Goal: Information Seeking & Learning: Learn about a topic

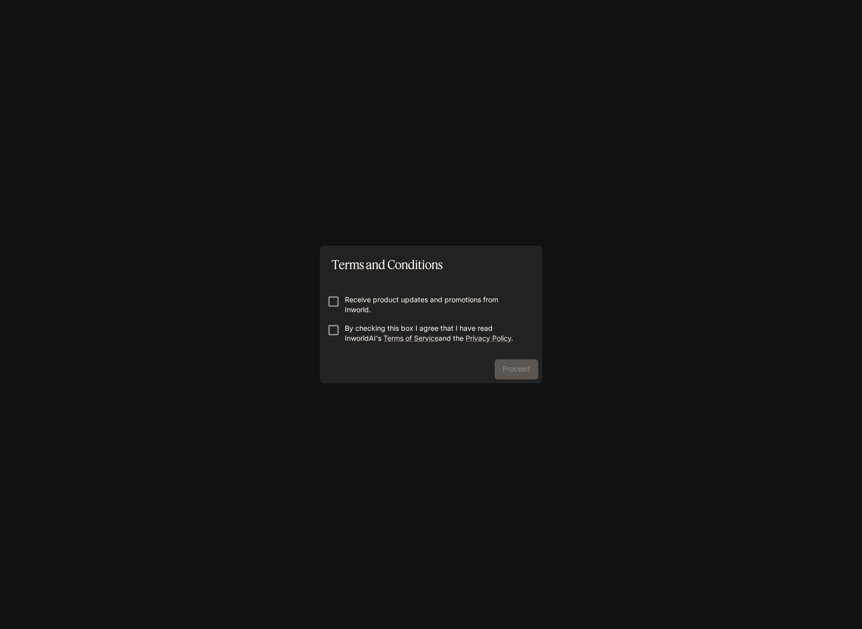
click at [385, 305] on p "Receive product updates and promotions from Inworld." at bounding box center [435, 305] width 180 height 20
click at [349, 325] on p "By checking this box I agree that I have read InworldAI's Terms of Service and …" at bounding box center [435, 333] width 180 height 20
click at [532, 370] on button "Proceed" at bounding box center [517, 369] width 44 height 20
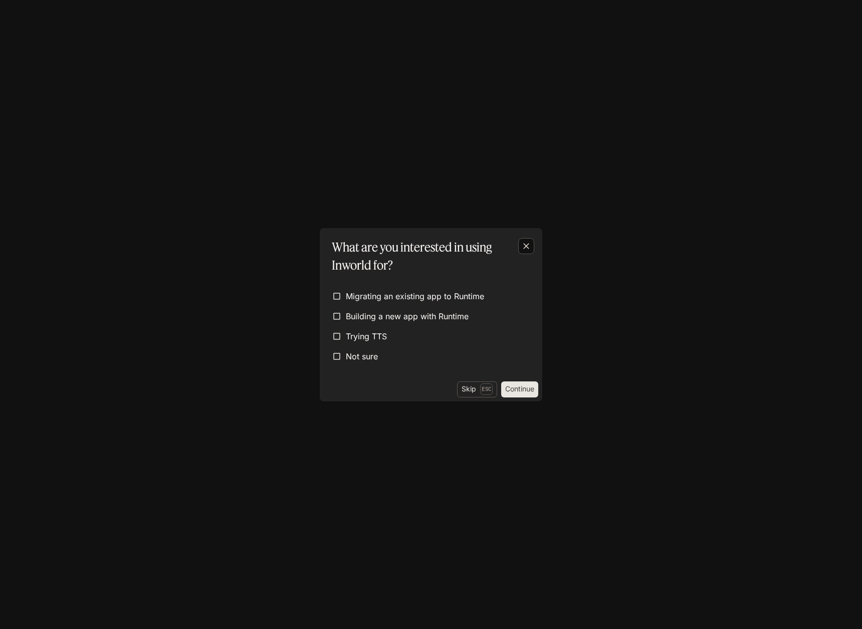
click at [519, 256] on button "button" at bounding box center [526, 246] width 24 height 24
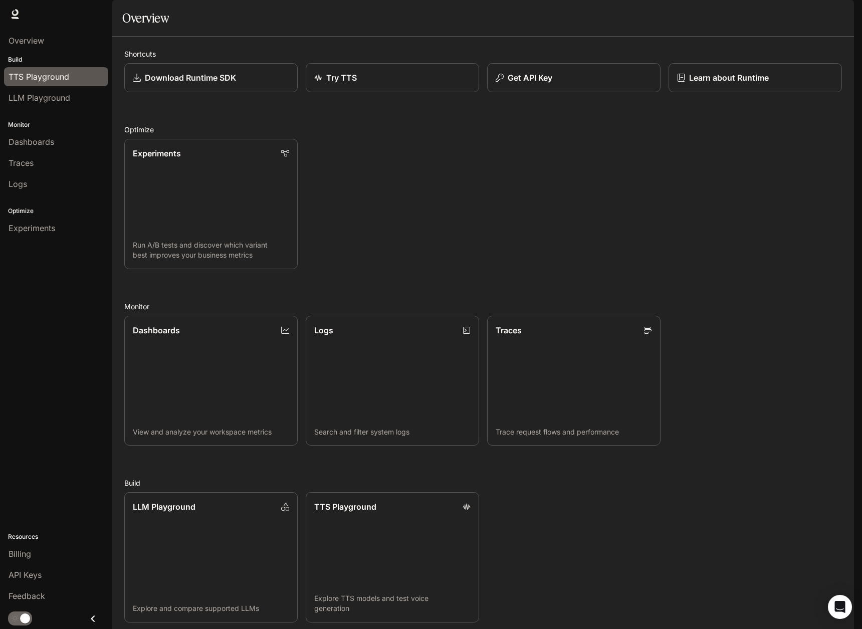
click at [43, 76] on span "TTS Playground" at bounding box center [39, 77] width 61 height 12
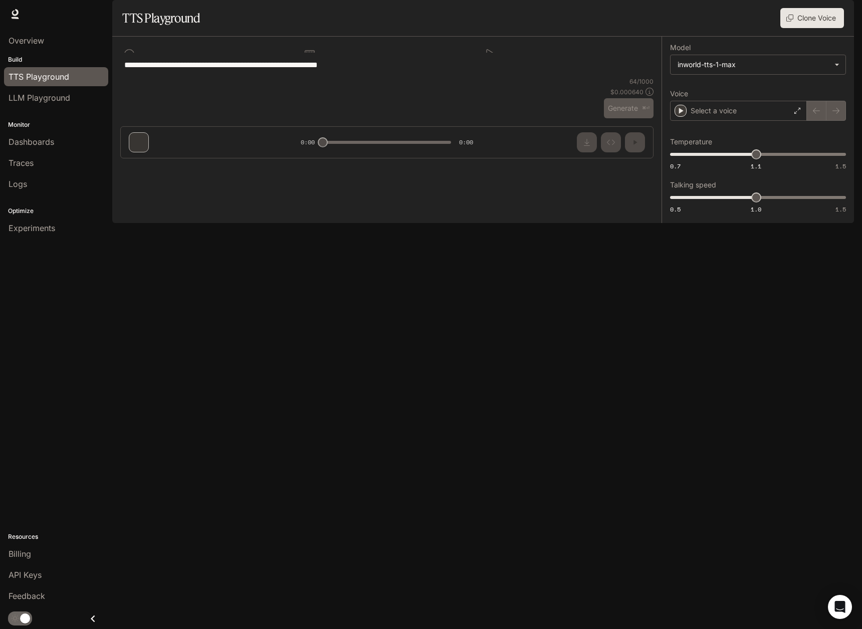
click at [589, 77] on div "**********" at bounding box center [386, 65] width 533 height 24
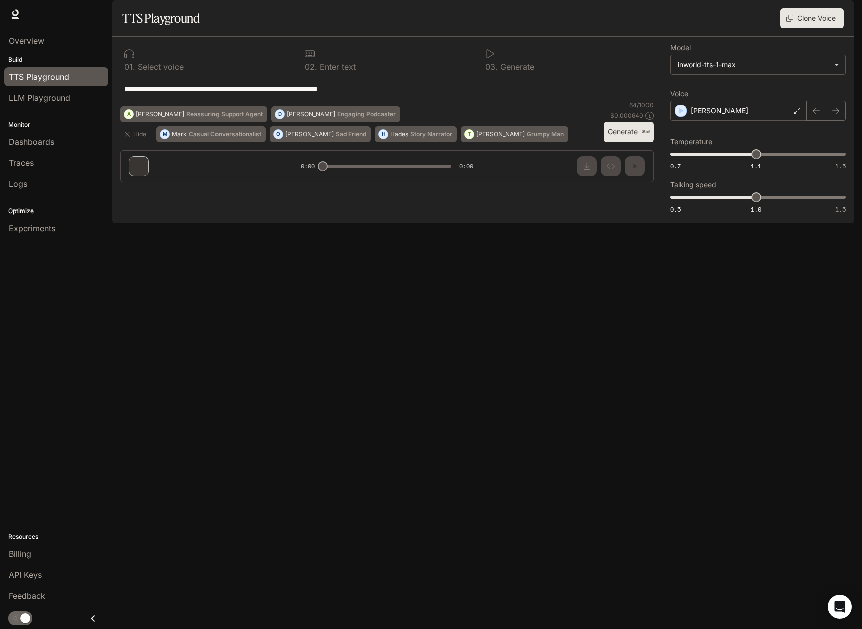
click at [622, 142] on button "Generate ⌘⏎" at bounding box center [629, 132] width 50 height 21
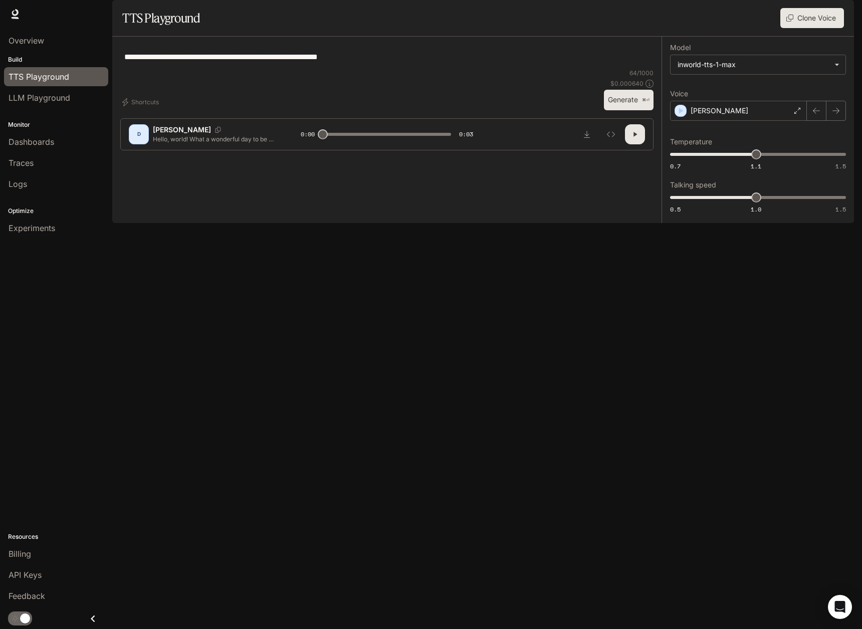
click at [506, 69] on div "**********" at bounding box center [386, 57] width 533 height 24
click at [636, 144] on button "button" at bounding box center [635, 134] width 20 height 20
type input "*"
drag, startPoint x: 428, startPoint y: 79, endPoint x: 74, endPoint y: 69, distance: 354.9
click at [112, 69] on main "**********" at bounding box center [483, 111] width 742 height 223
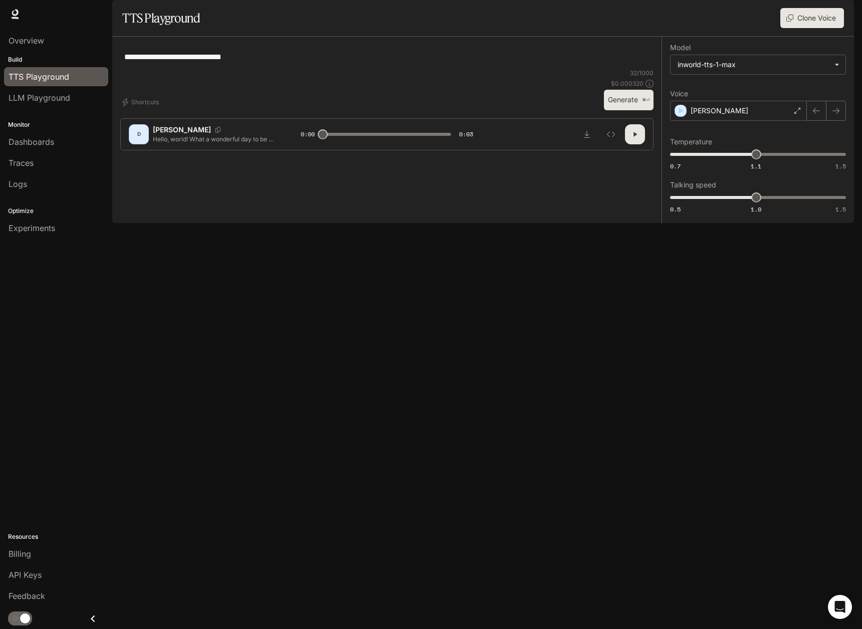
type textarea "**********"
click at [645, 103] on p "⌘⏎" at bounding box center [646, 100] width 8 height 6
type input "*"
click at [327, 69] on div "**********" at bounding box center [386, 57] width 533 height 24
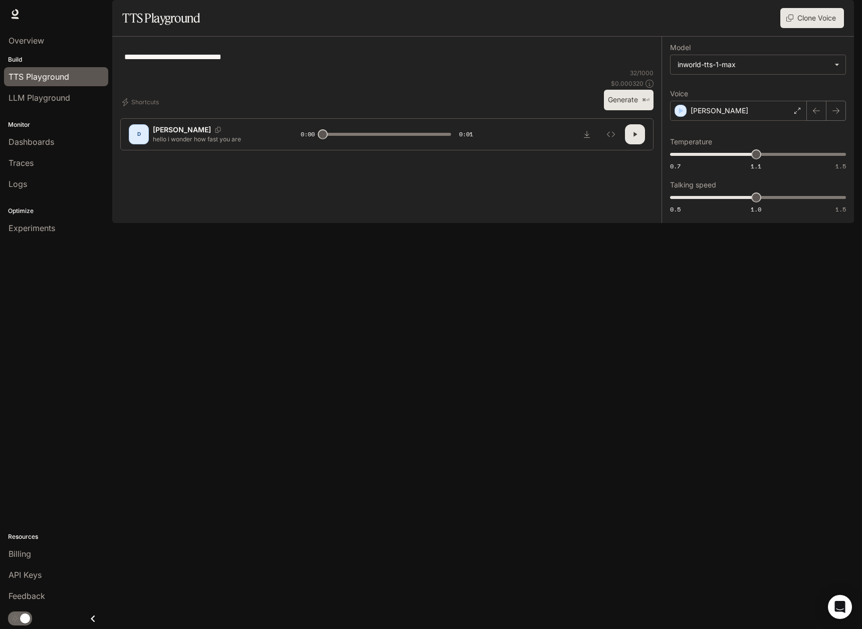
click at [327, 69] on div "**********" at bounding box center [386, 57] width 533 height 24
click at [227, 69] on div "**********" at bounding box center [386, 57] width 525 height 24
type textarea "**********"
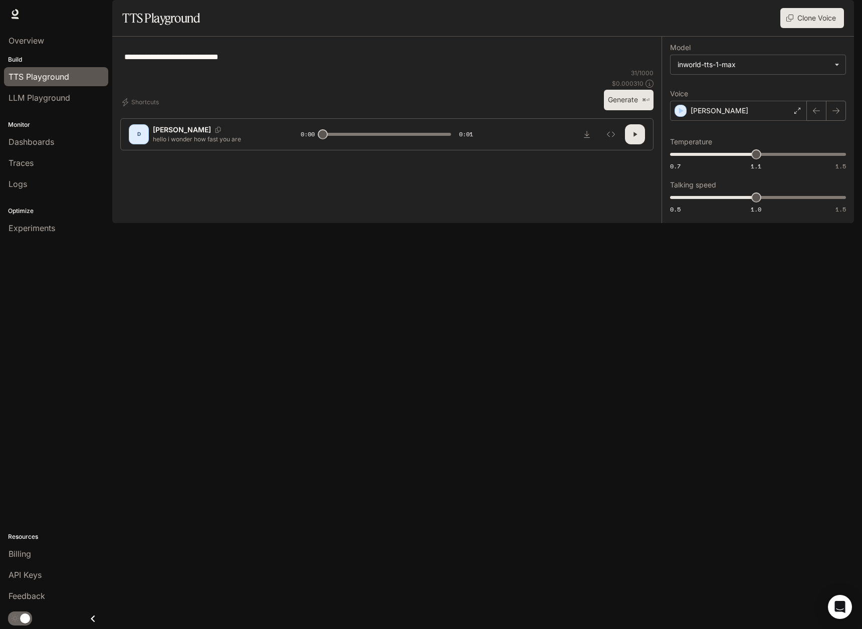
click at [636, 110] on button "Generate ⌘⏎" at bounding box center [629, 100] width 50 height 21
click at [760, 121] on div "Dennis" at bounding box center [738, 111] width 137 height 20
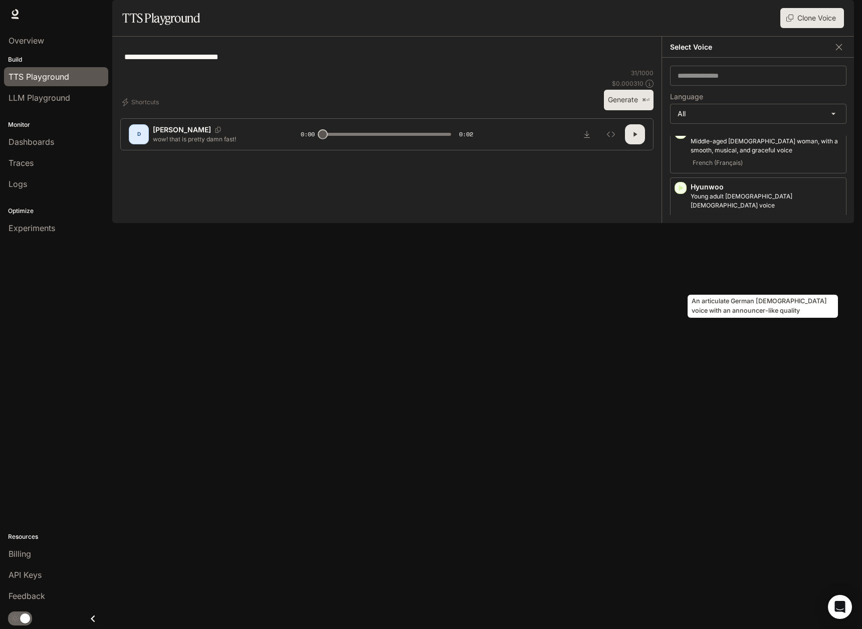
scroll to position [962, 0]
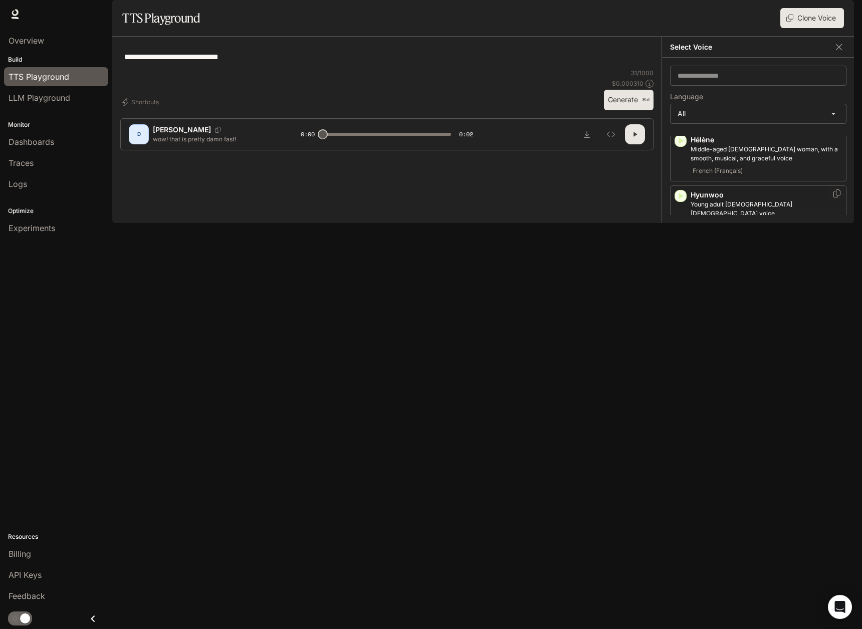
click at [781, 220] on div "Korean (한국어)" at bounding box center [765, 226] width 151 height 12
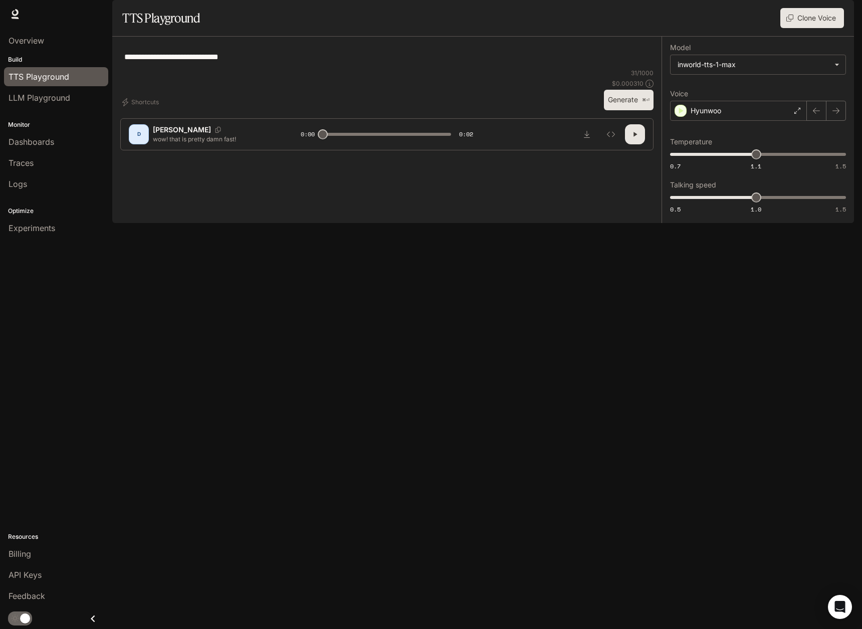
click at [623, 110] on button "Generate ⌘⏎" at bounding box center [629, 100] width 50 height 21
click at [747, 121] on div "Hyunwoo" at bounding box center [738, 111] width 137 height 20
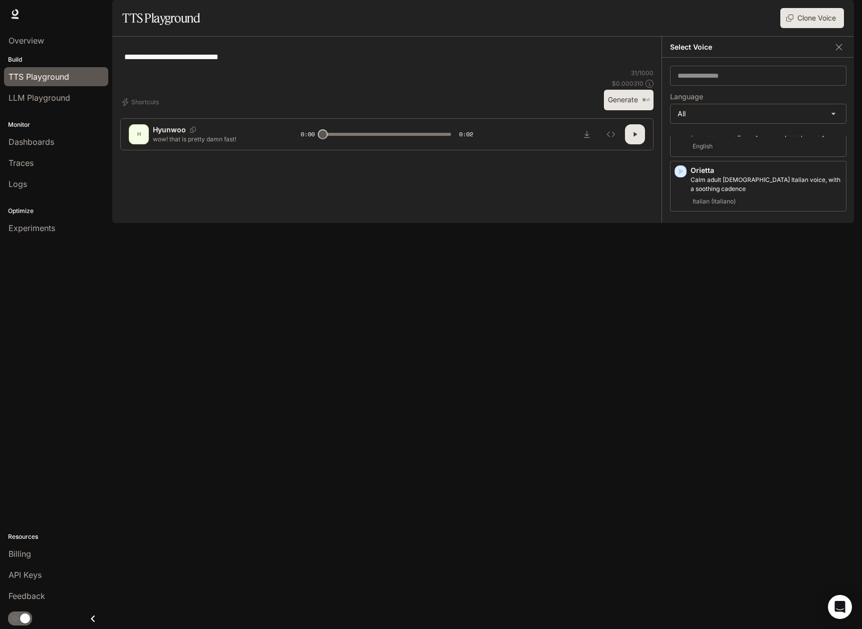
scroll to position [2156, 0]
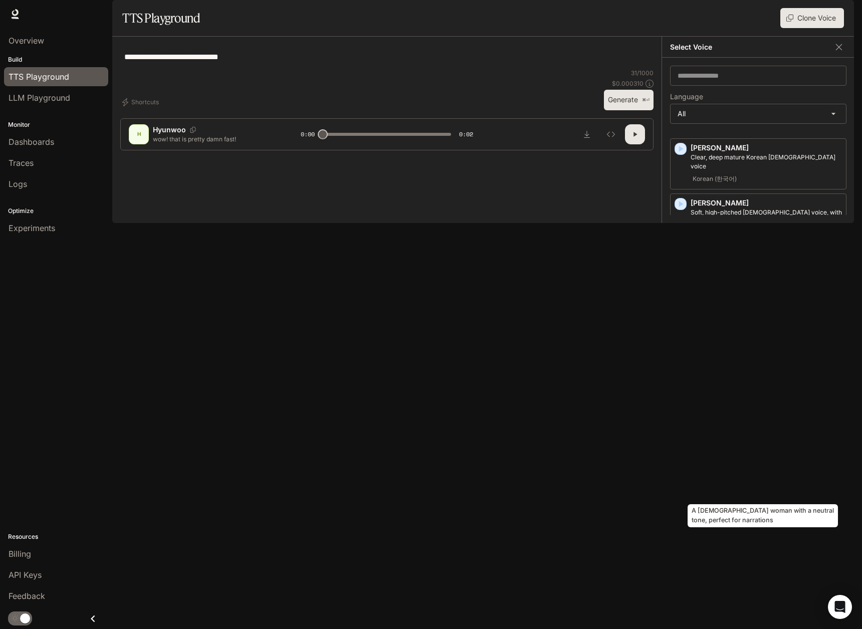
click at [757, 593] on p "A Chinese woman with a neutral tone, perfect for narrations" at bounding box center [765, 602] width 151 height 18
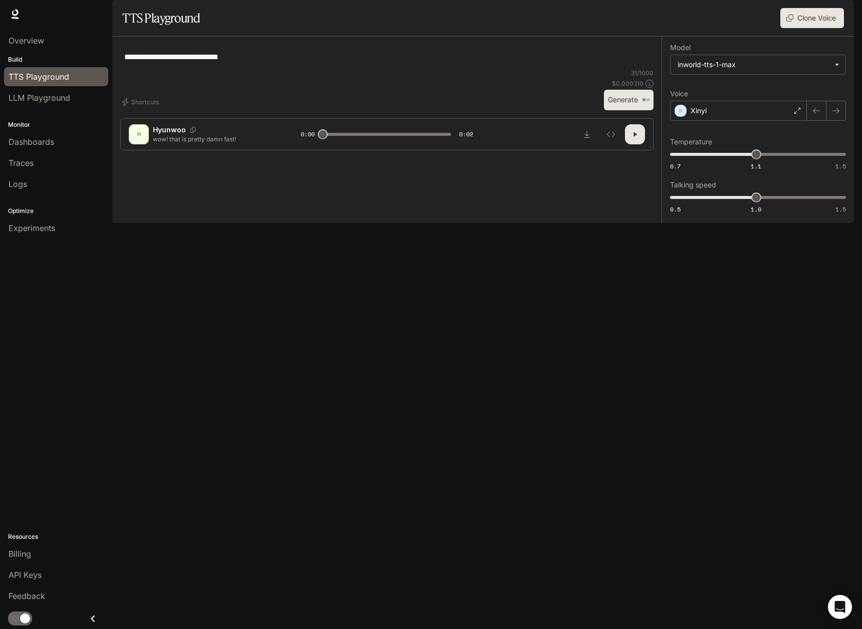
click at [399, 69] on div "**********" at bounding box center [386, 57] width 533 height 24
click at [632, 126] on div "**********" at bounding box center [386, 86] width 533 height 82
click at [629, 110] on button "Generate ⌘⏎" at bounding box center [629, 100] width 50 height 21
click at [795, 121] on div "Xinyi" at bounding box center [738, 111] width 137 height 20
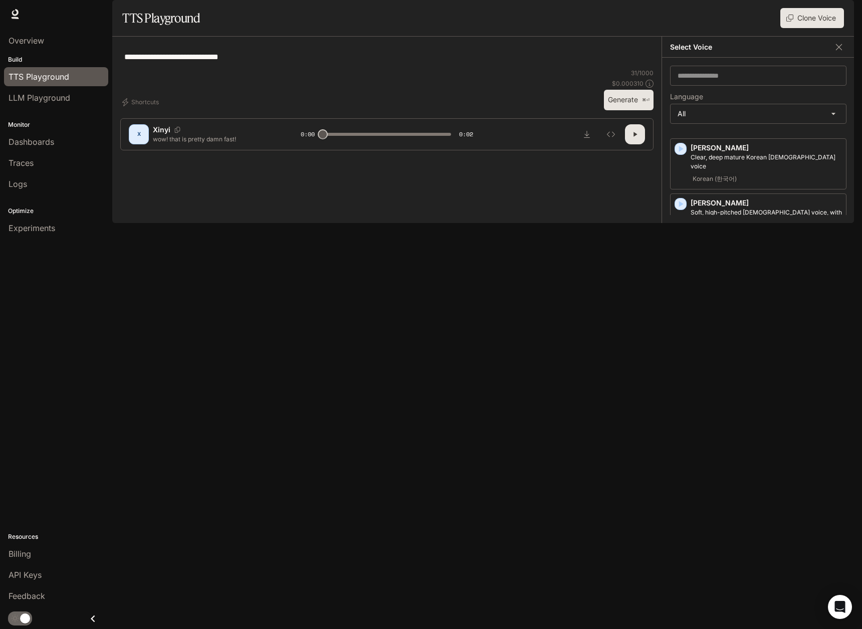
click at [564, 69] on div "**********" at bounding box center [386, 57] width 533 height 24
click at [609, 110] on button "Generate ⌘⏎" at bounding box center [629, 100] width 50 height 21
click at [773, 547] on div "A calm, flat young adult male Chinese voice" at bounding box center [767, 558] width 152 height 31
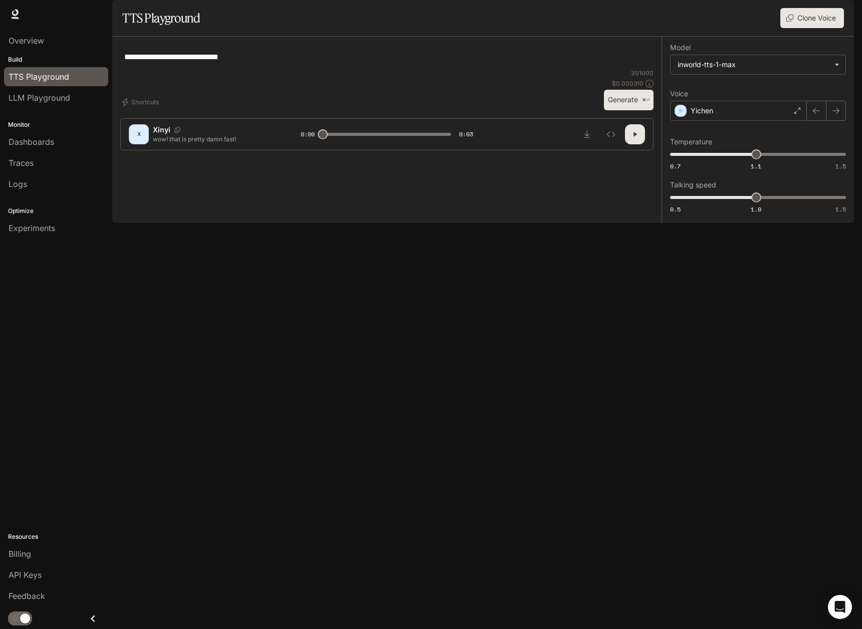
click at [624, 110] on button "Generate ⌘⏎" at bounding box center [629, 100] width 50 height 21
type input "*"
click at [746, 121] on div "Yichen" at bounding box center [738, 111] width 137 height 20
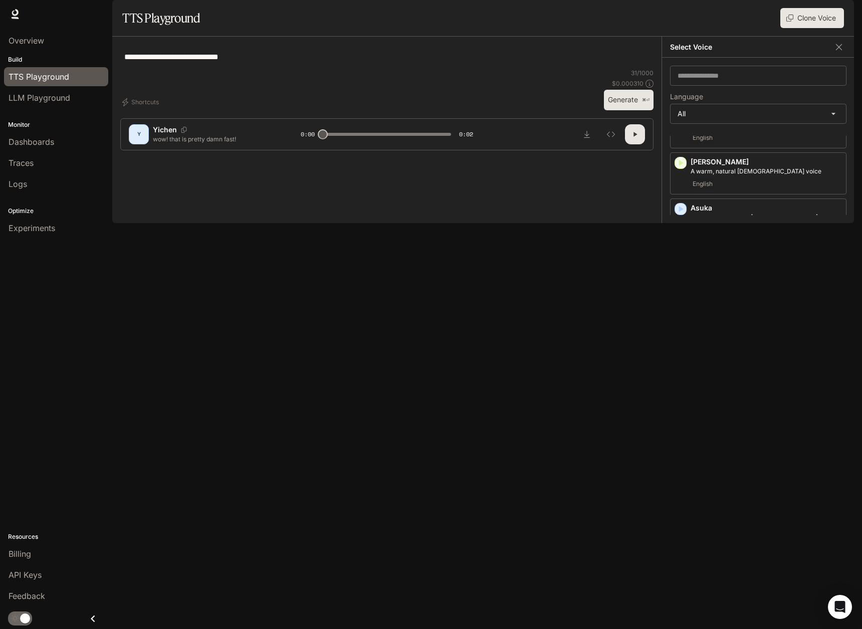
scroll to position [0, 0]
click at [841, 52] on icon "button" at bounding box center [839, 47] width 10 height 10
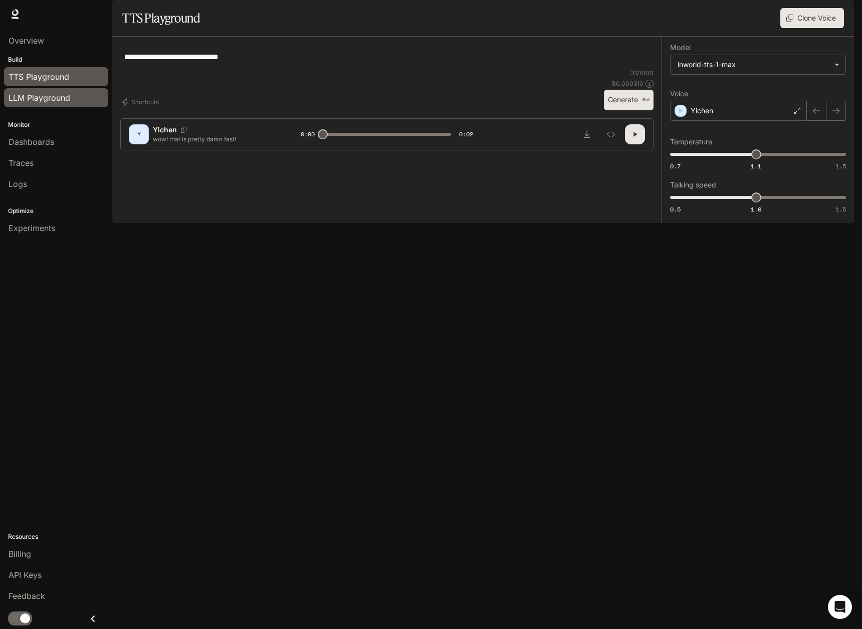
click at [45, 89] on link "LLM Playground" at bounding box center [56, 97] width 104 height 19
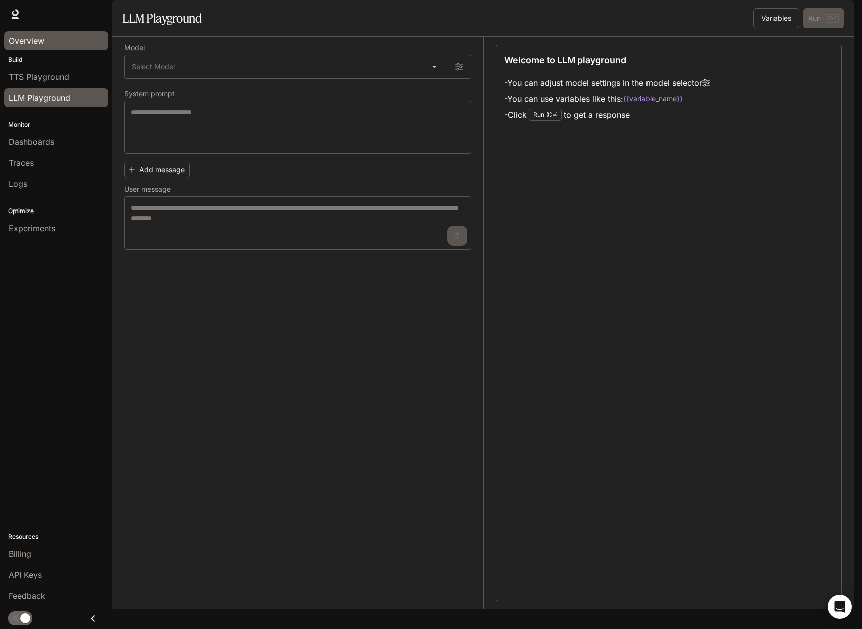
click at [49, 43] on div "Overview" at bounding box center [56, 41] width 95 height 12
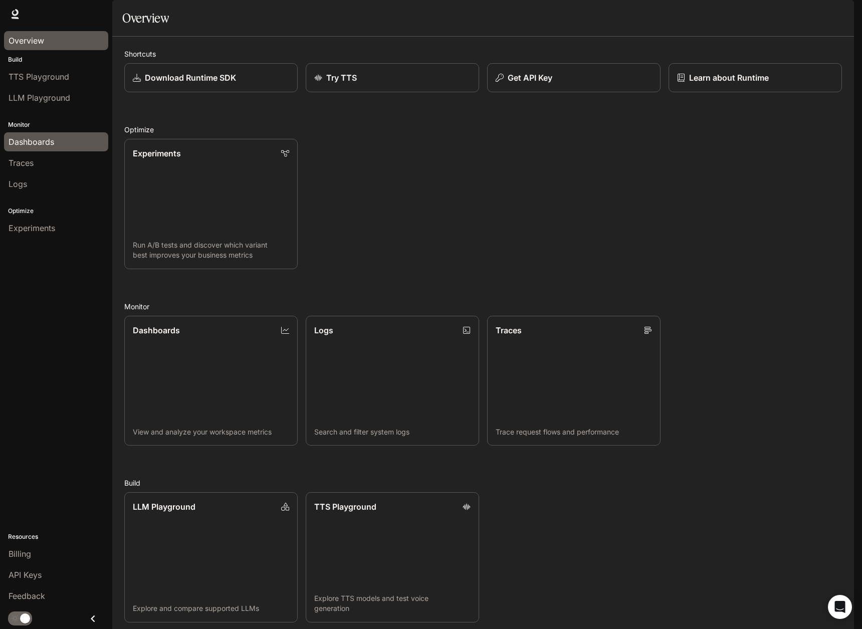
click at [49, 139] on span "Dashboards" at bounding box center [32, 142] width 46 height 12
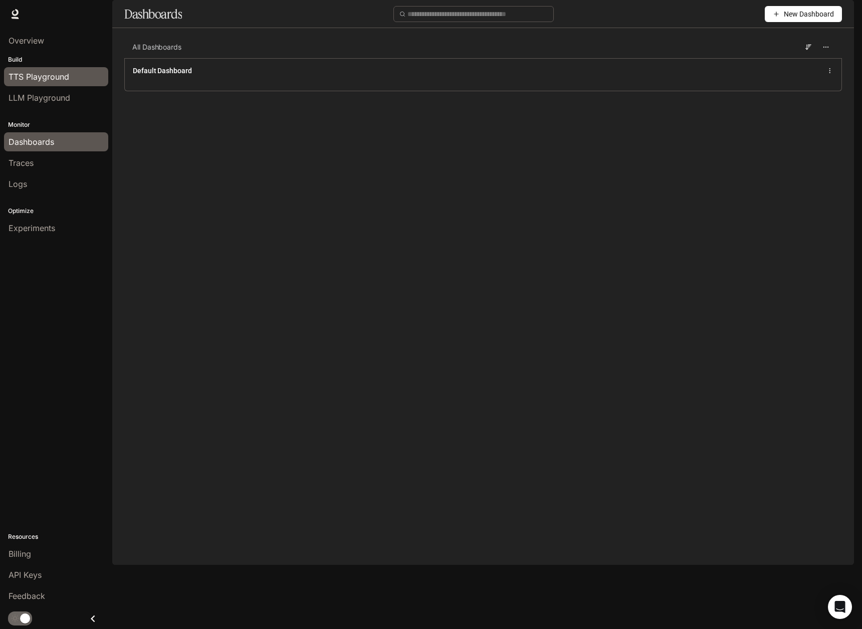
click at [31, 85] on link "TTS Playground" at bounding box center [56, 76] width 104 height 19
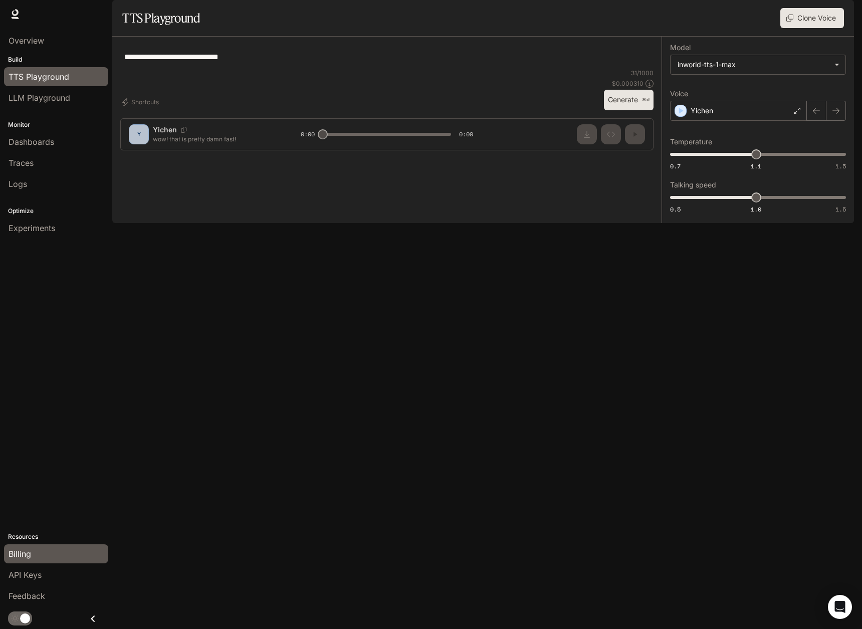
click at [36, 548] on div "Billing" at bounding box center [56, 554] width 95 height 12
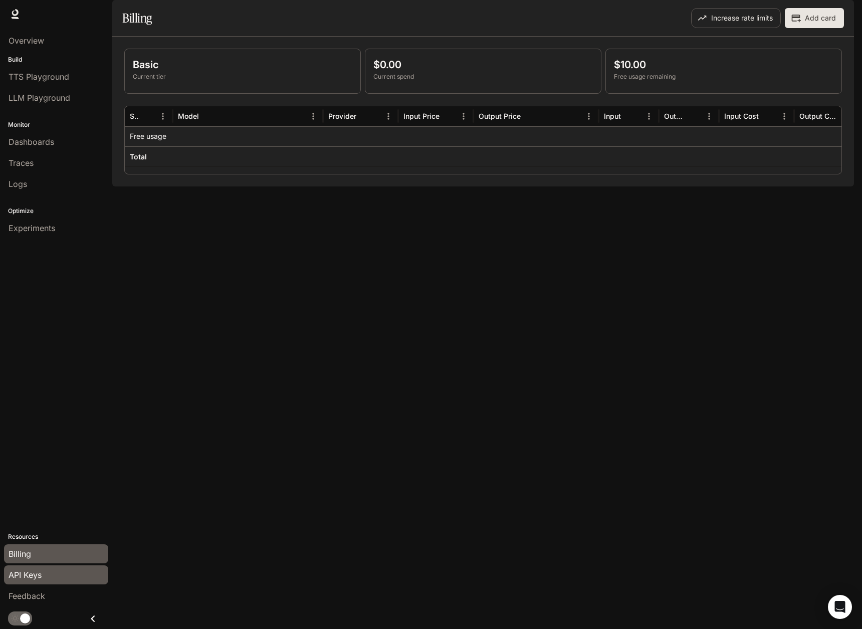
click at [56, 576] on div "API Keys" at bounding box center [56, 575] width 95 height 12
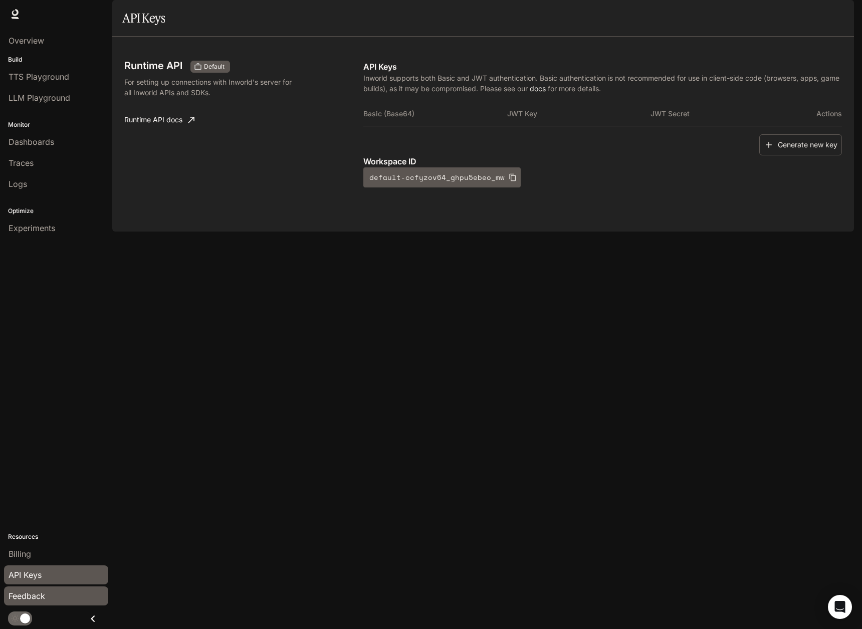
click at [59, 595] on div "Feedback" at bounding box center [56, 596] width 95 height 12
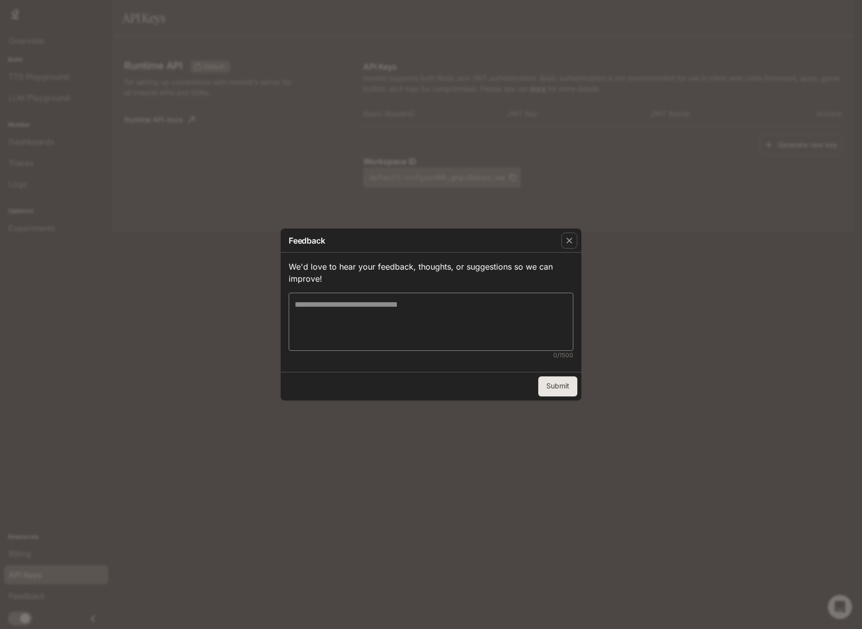
click at [58, 573] on div "Feedback We'd love to hear your feedback, thoughts, or suggestions so we can im…" at bounding box center [431, 314] width 862 height 629
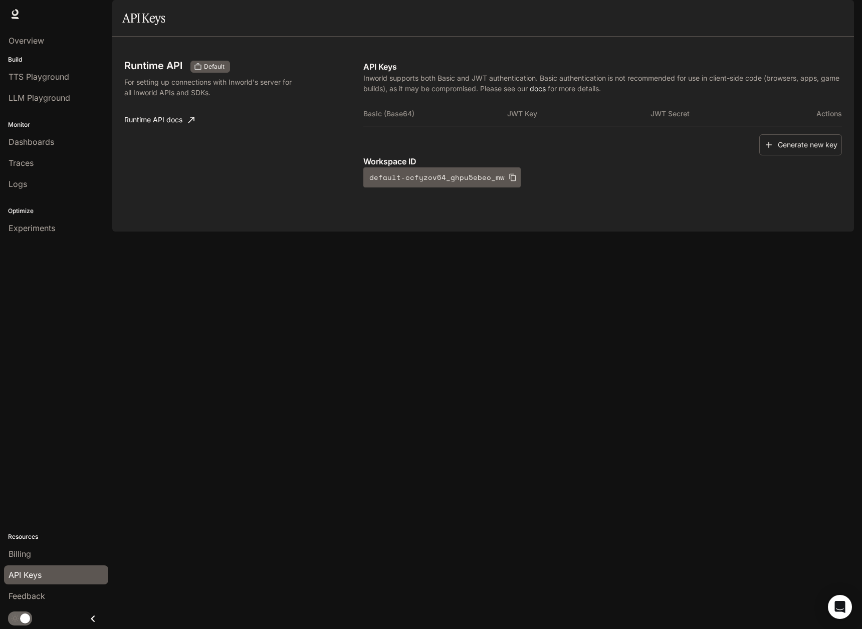
click at [58, 571] on div "API Keys" at bounding box center [56, 575] width 95 height 12
click at [60, 563] on link "Billing" at bounding box center [56, 553] width 104 height 19
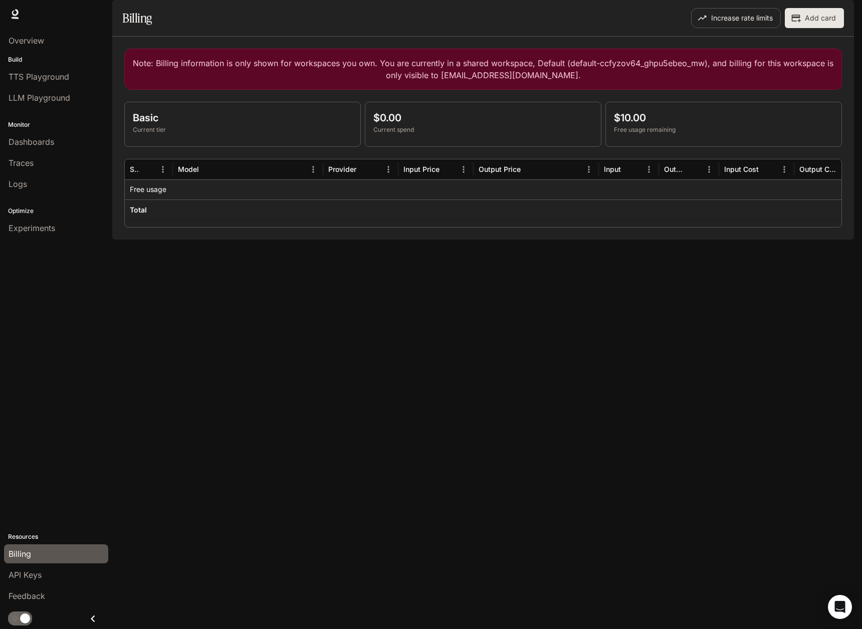
click at [60, 553] on div "Billing" at bounding box center [56, 554] width 95 height 12
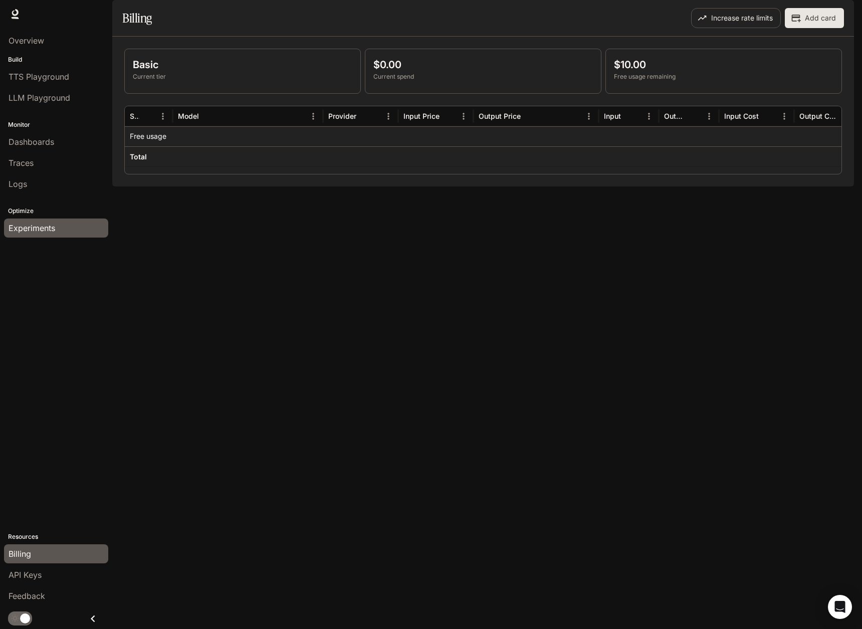
click at [57, 229] on div "Experiments" at bounding box center [56, 228] width 95 height 12
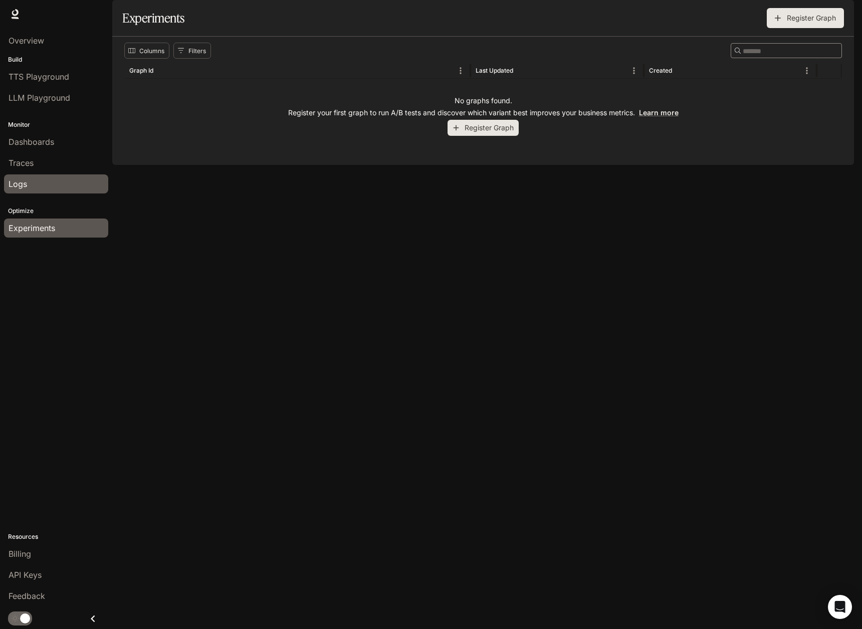
click at [56, 182] on div "Logs" at bounding box center [56, 184] width 95 height 12
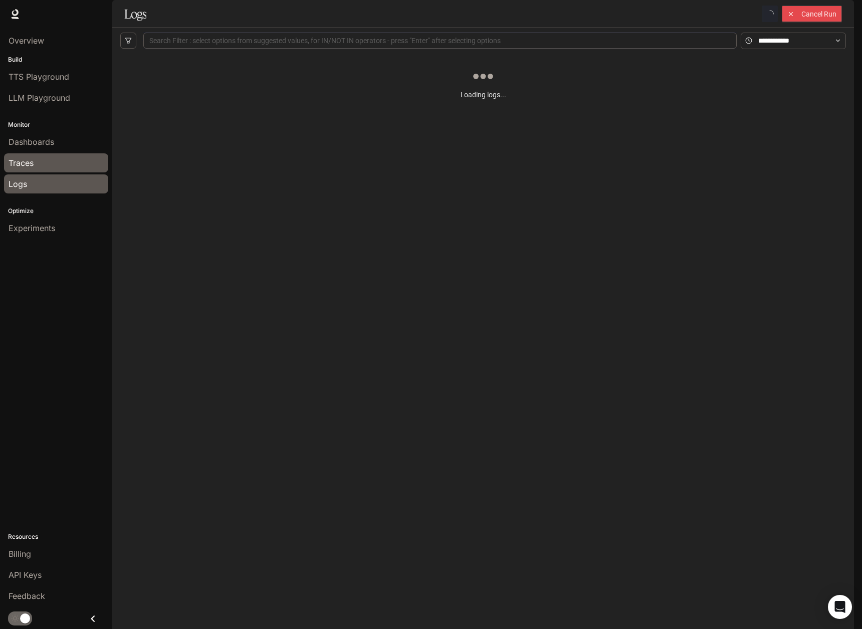
click at [62, 165] on div "Traces" at bounding box center [56, 163] width 95 height 12
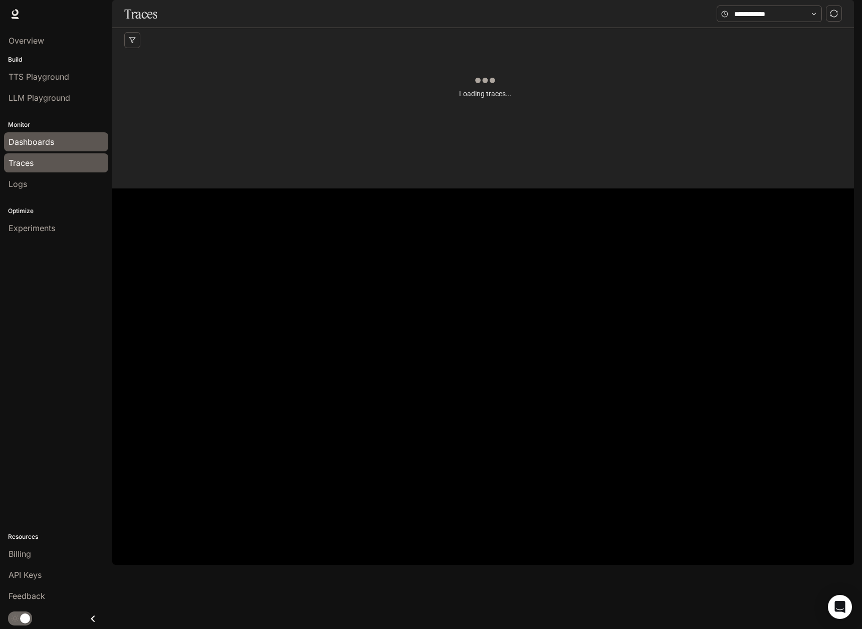
click at [66, 139] on div "Dashboards" at bounding box center [56, 142] width 95 height 12
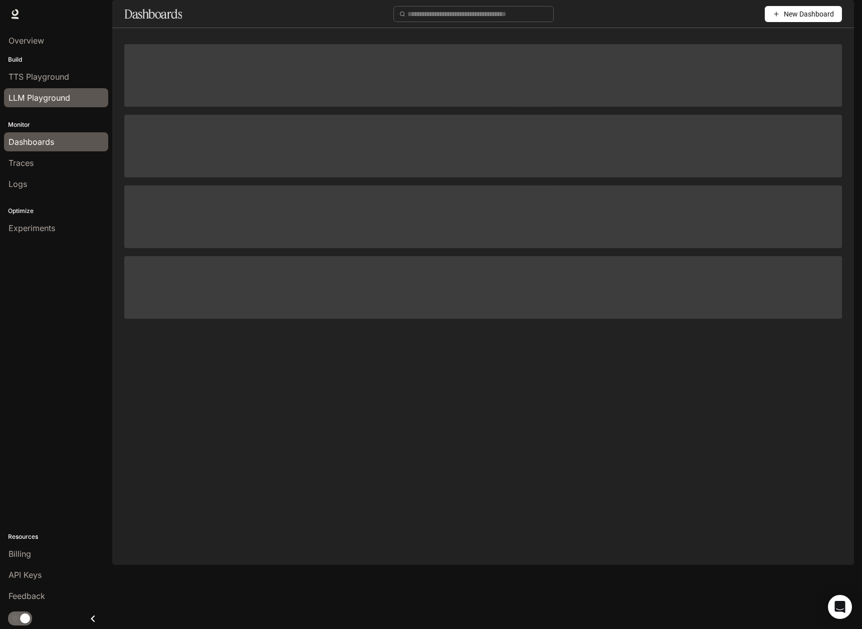
click at [68, 94] on span "LLM Playground" at bounding box center [40, 98] width 62 height 12
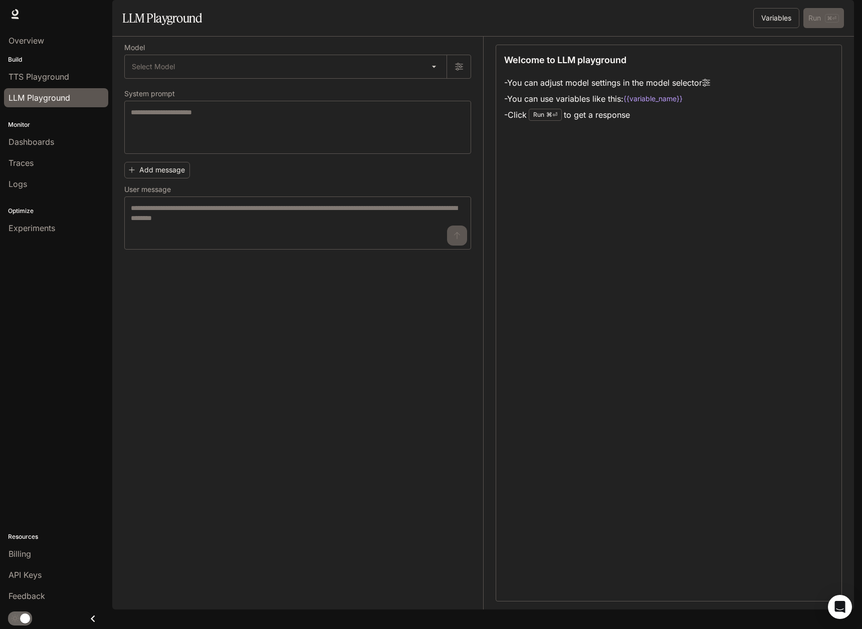
click at [69, 61] on p "Build" at bounding box center [56, 59] width 112 height 9
click at [62, 20] on div "Runtime Runtime Documentation Documentation" at bounding box center [431, 14] width 862 height 28
click at [57, 43] on div "Overview" at bounding box center [56, 41] width 95 height 12
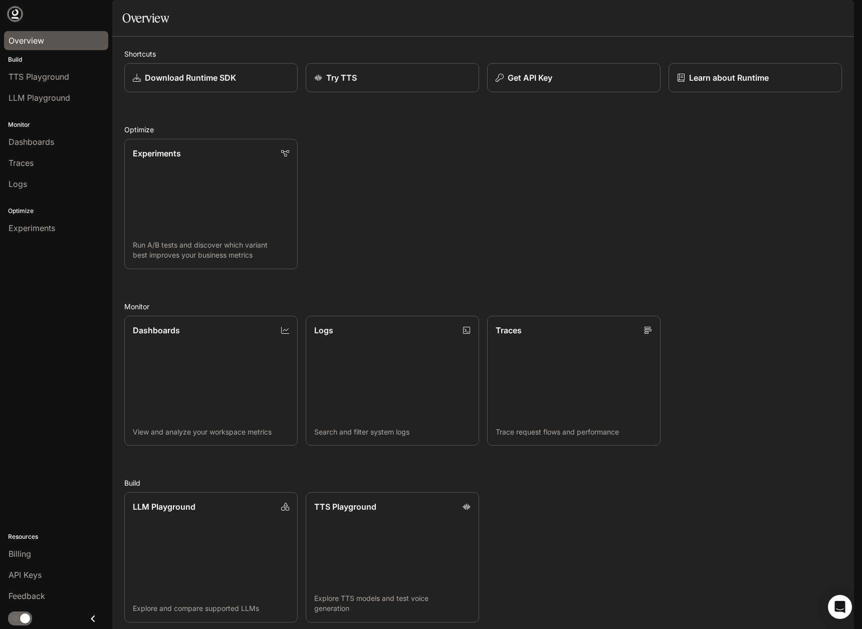
click at [9, 10] on link at bounding box center [15, 14] width 14 height 14
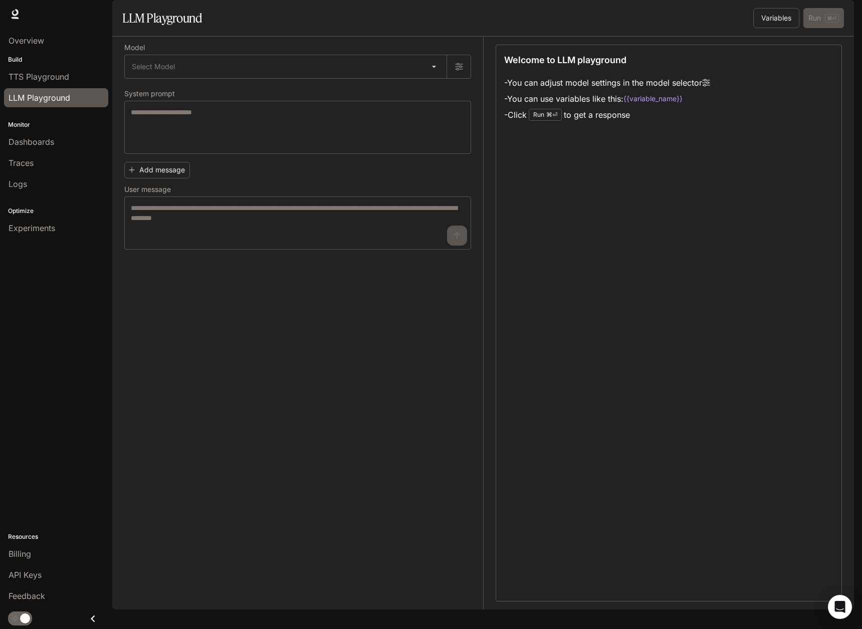
click at [787, 19] on span "Documentation" at bounding box center [796, 14] width 50 height 13
